Goal: Complete application form

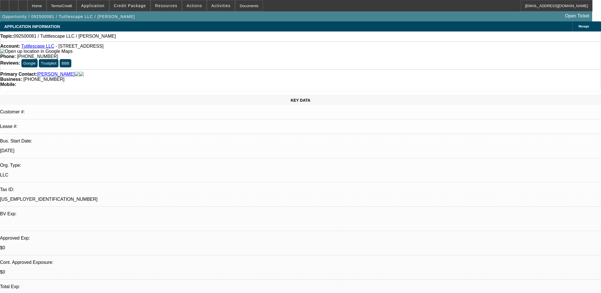
select select "0"
select select "2"
select select "0.1"
select select "4"
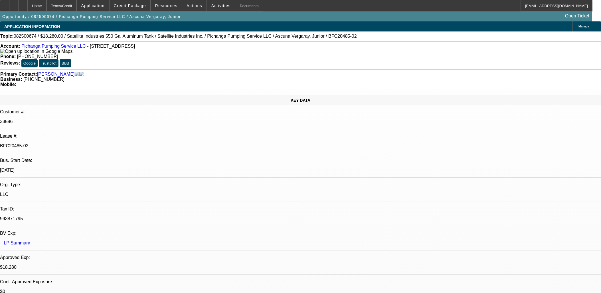
select select "0"
select select "2"
select select "0.1"
select select "4"
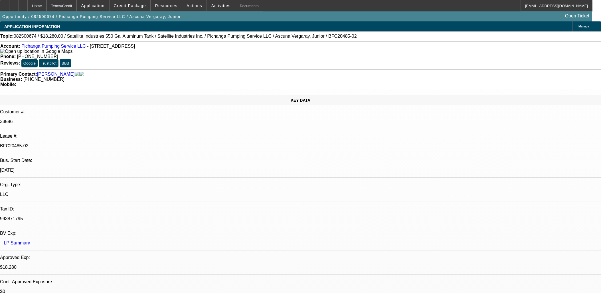
select select "0"
select select "2"
select select "0.1"
select select "4"
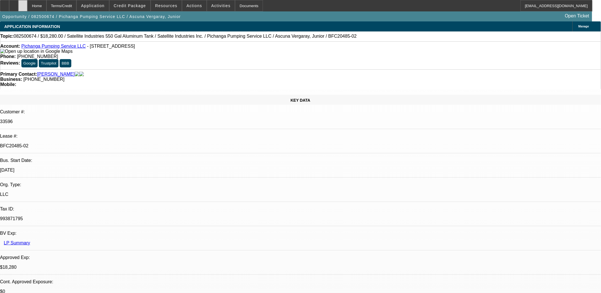
click at [27, 4] on div at bounding box center [22, 5] width 9 height 11
select select "0"
select select "2"
select select "0.1"
select select "0"
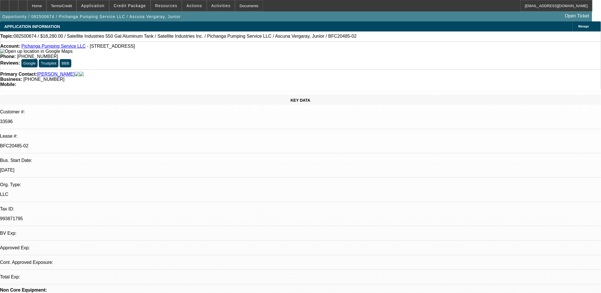
select select "2"
select select "0.1"
select select "1"
select select "2"
select select "4"
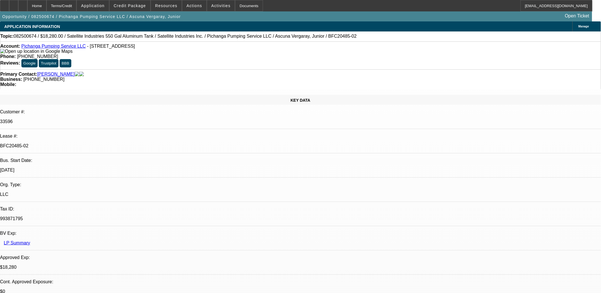
select select "1"
select select "2"
select select "4"
